Goal: Task Accomplishment & Management: Manage account settings

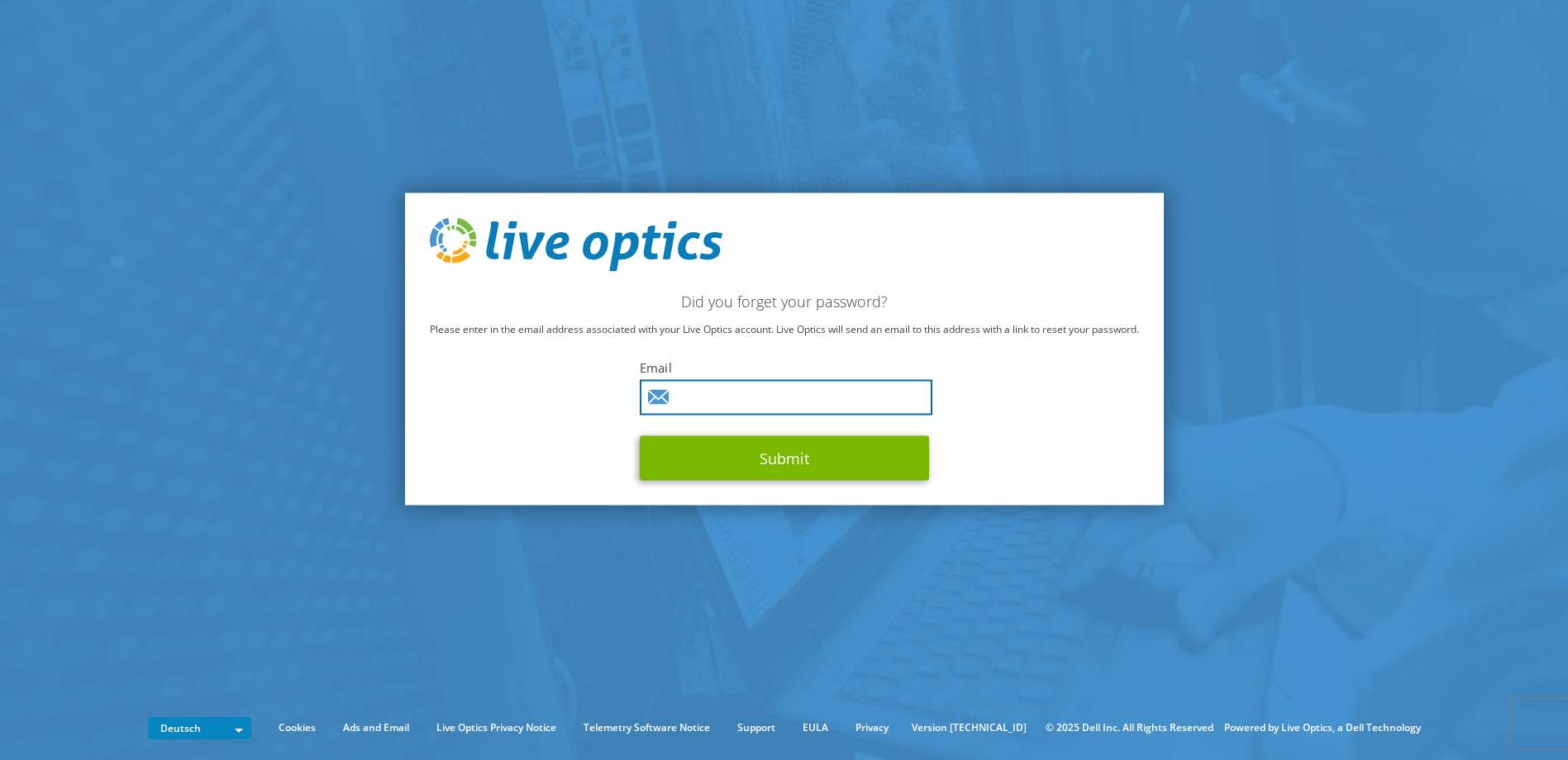
click at [732, 407] on input "text" at bounding box center [786, 397] width 293 height 36
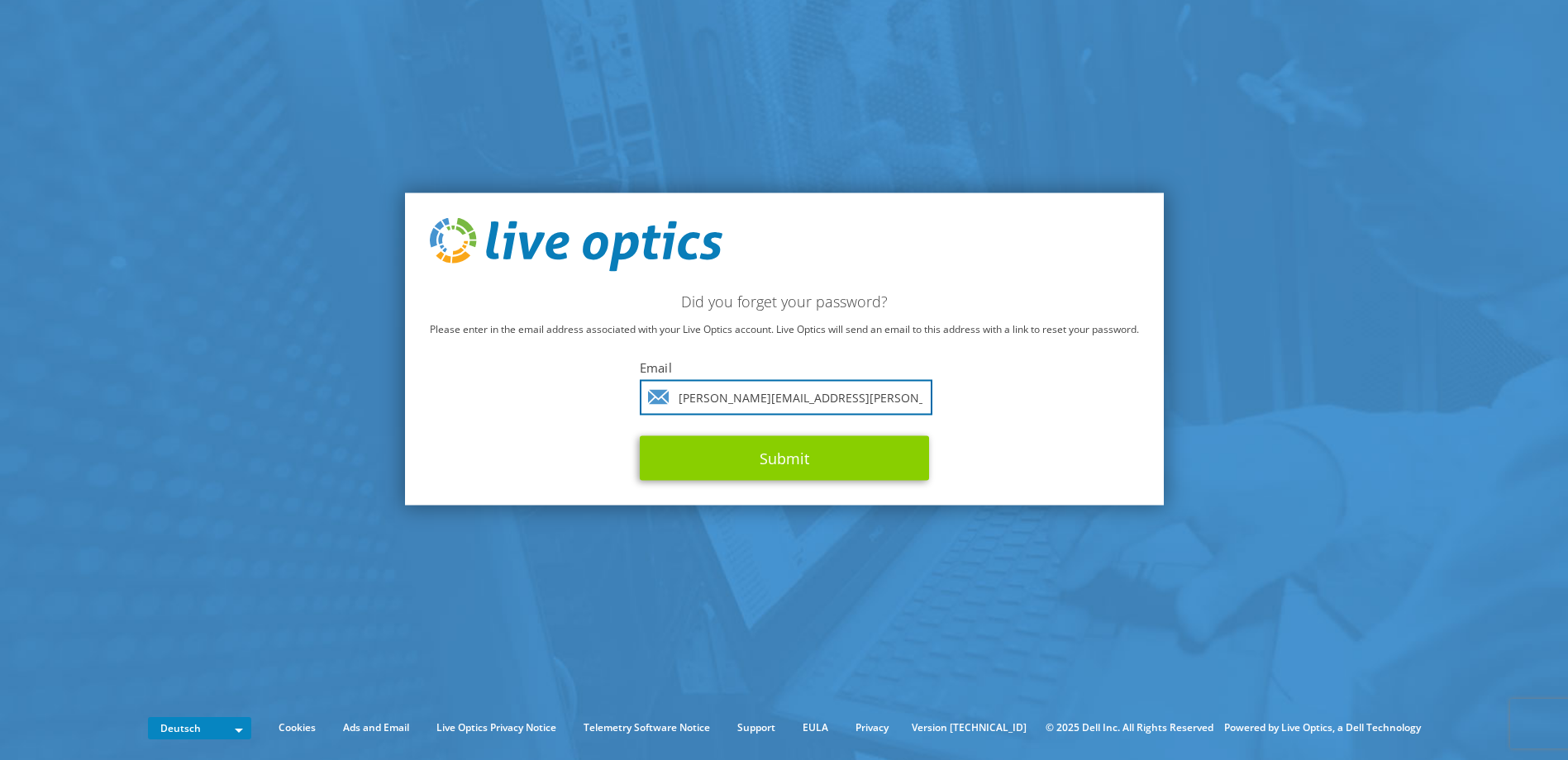
type input "[PERSON_NAME][EMAIL_ADDRESS][PERSON_NAME][DOMAIN_NAME]"
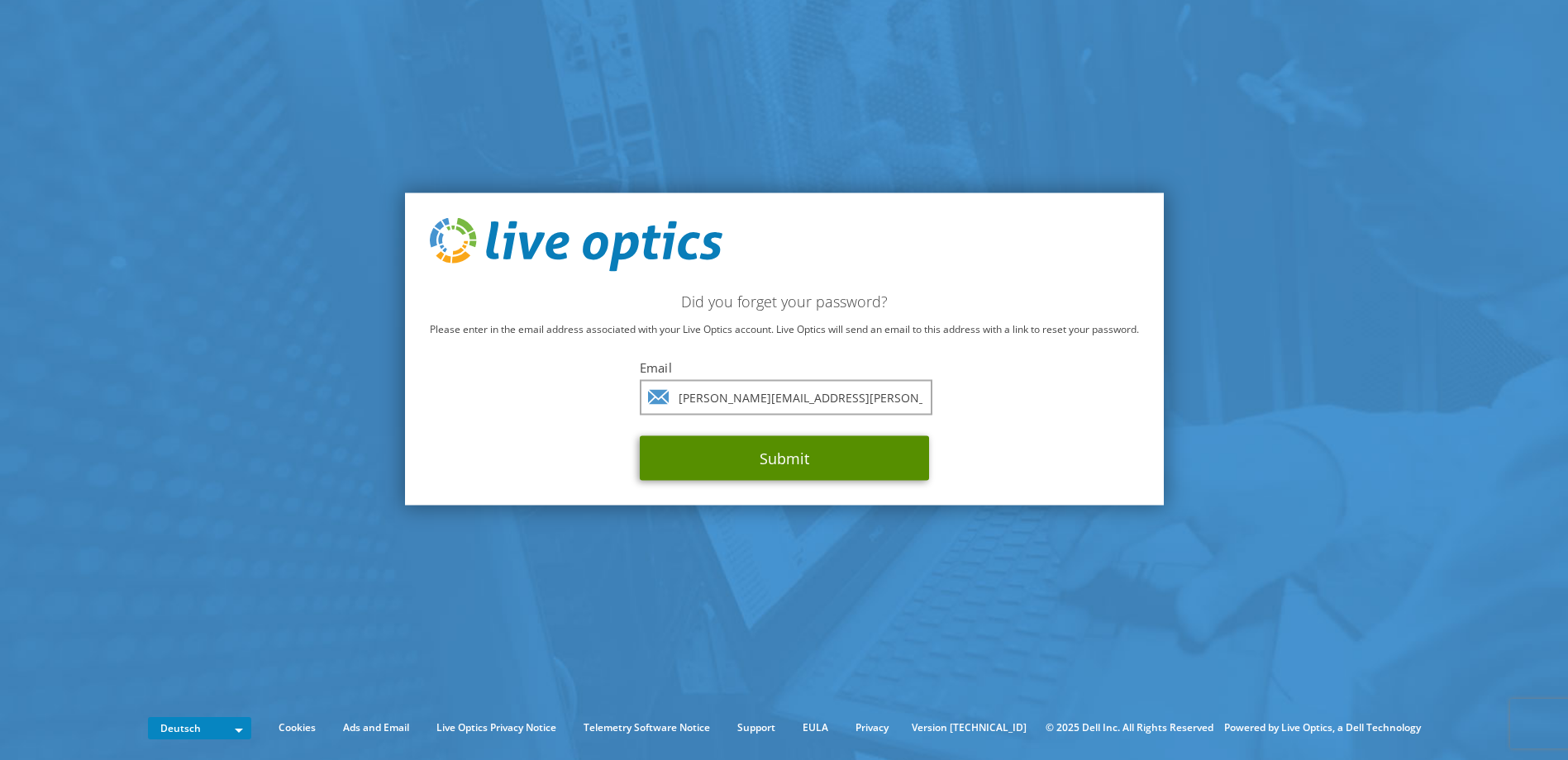
click at [827, 454] on button "Submit" at bounding box center [784, 458] width 289 height 45
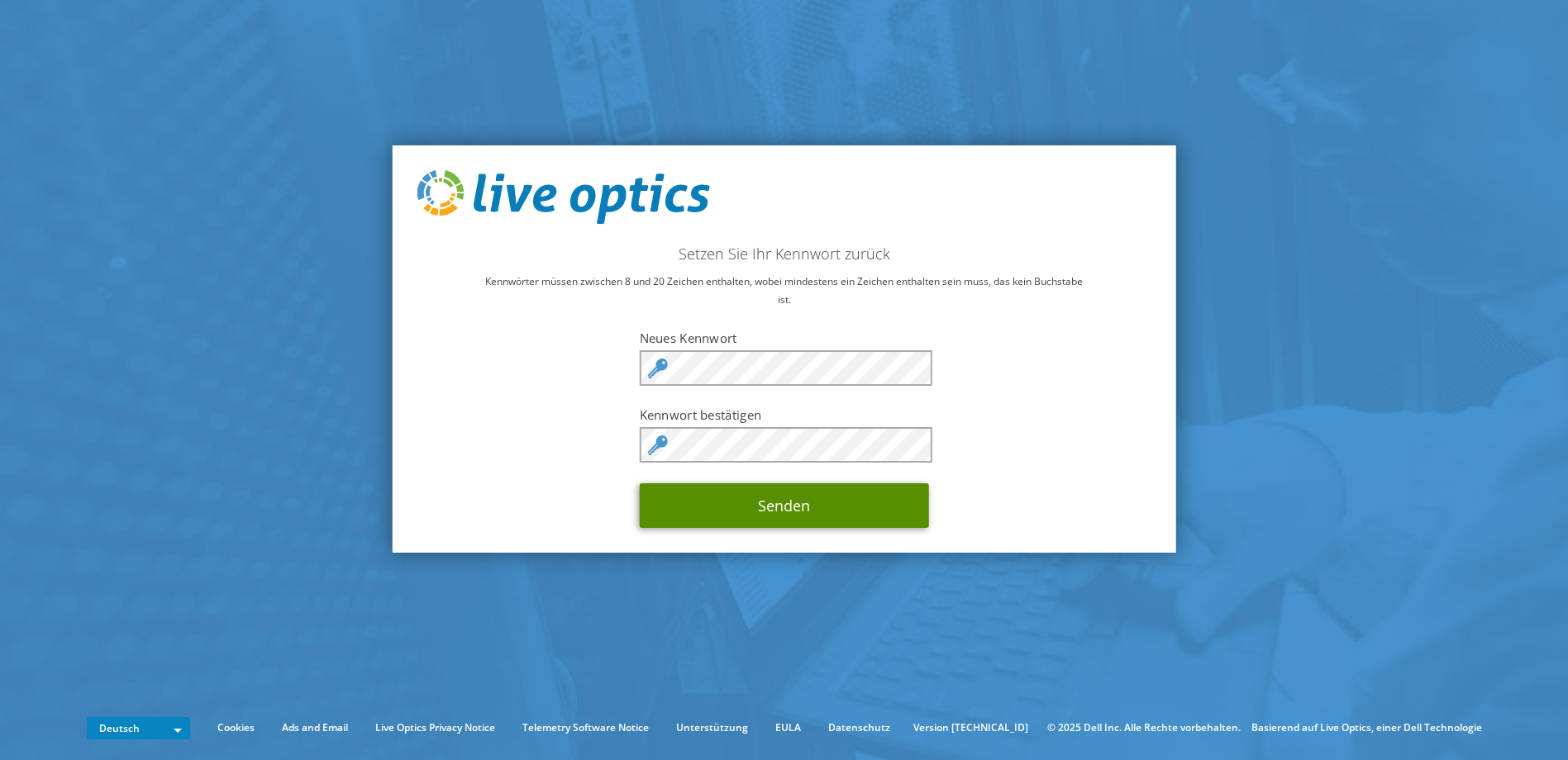
click at [743, 506] on button "Senden" at bounding box center [784, 506] width 289 height 45
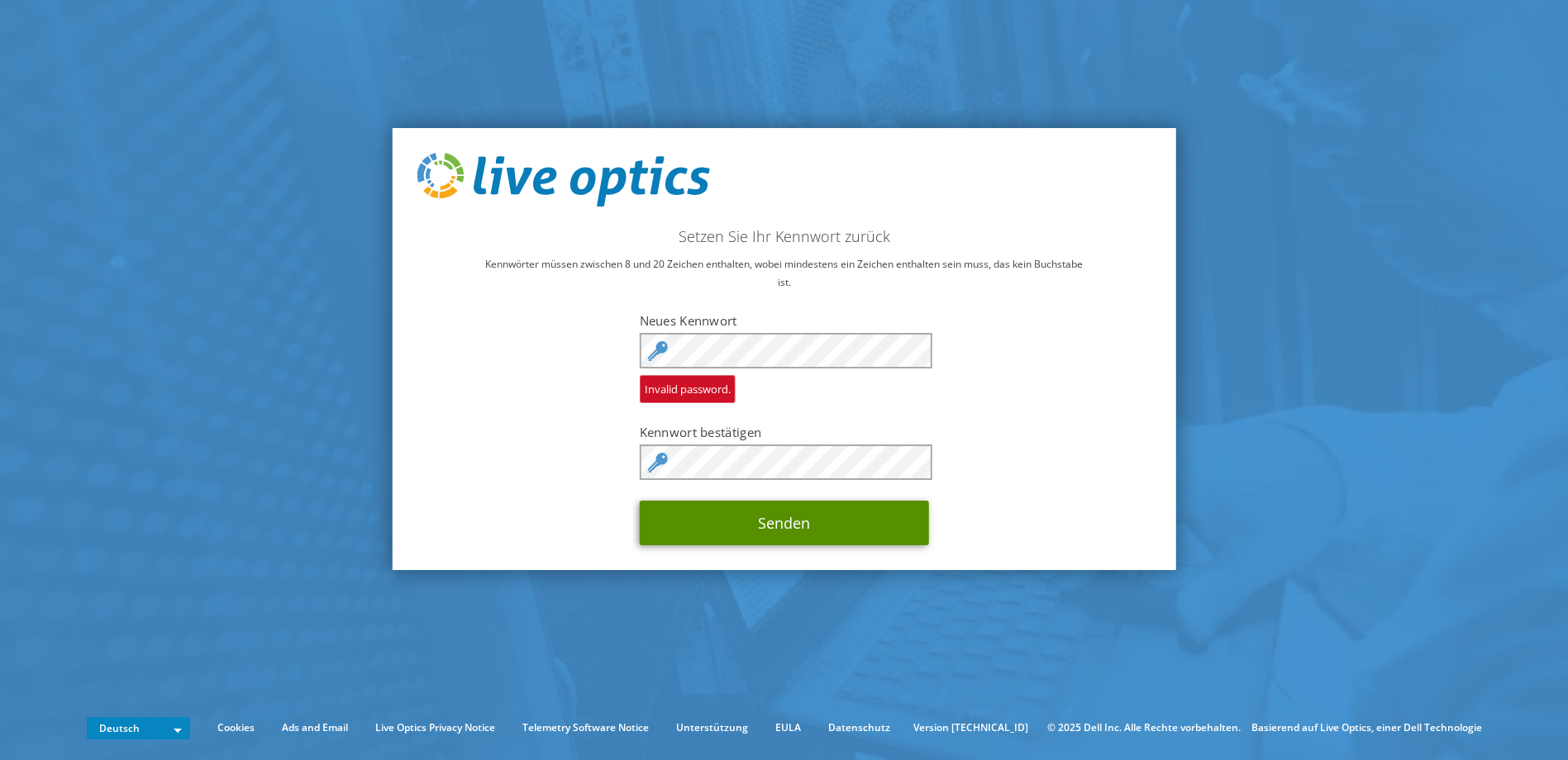
click at [786, 522] on button "Senden" at bounding box center [784, 522] width 289 height 45
